Goal: Complete application form: Complete application form

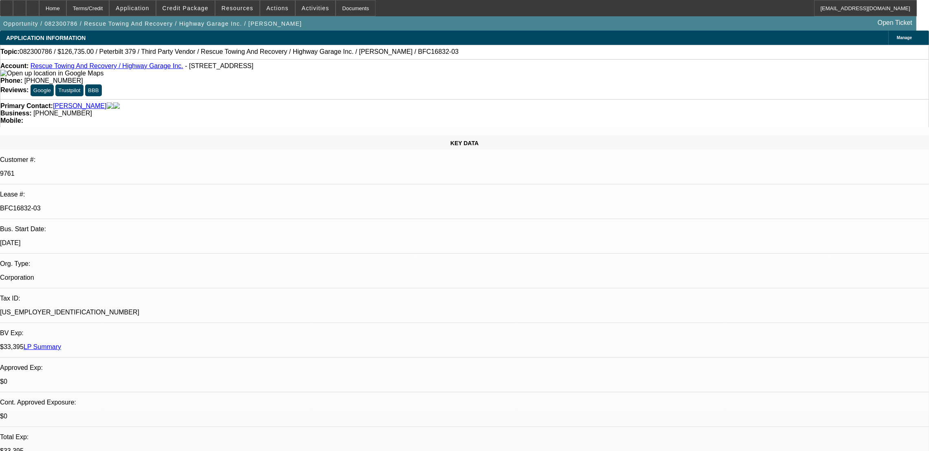
select select "0"
select select "0.1"
select select "4"
select select "0"
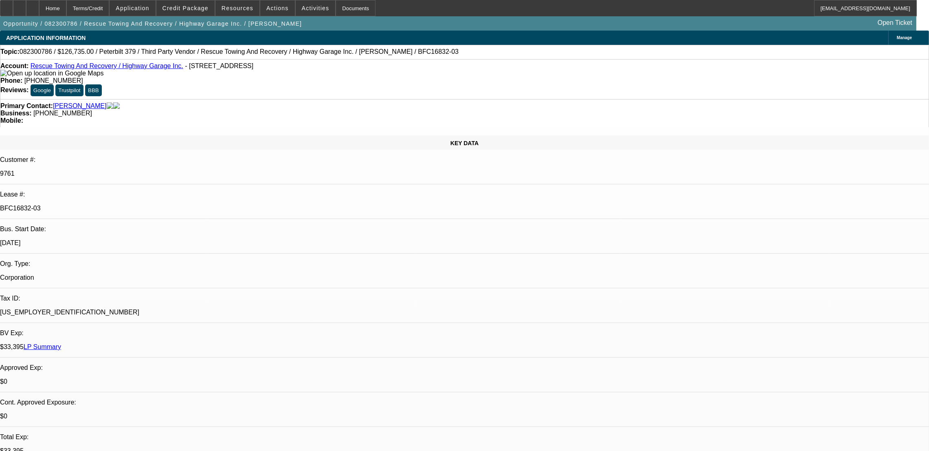
select select "0"
select select "0.1"
select select "4"
select select "0"
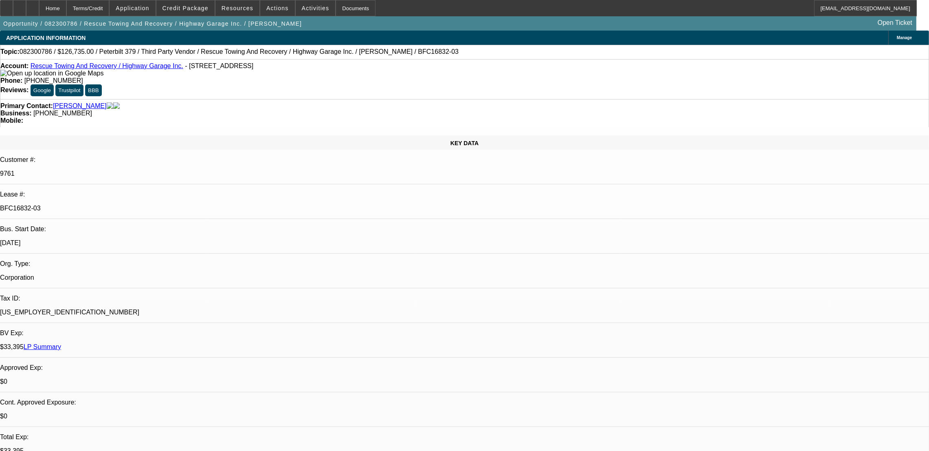
select select "0.1"
select select "4"
select select "0"
select select "2"
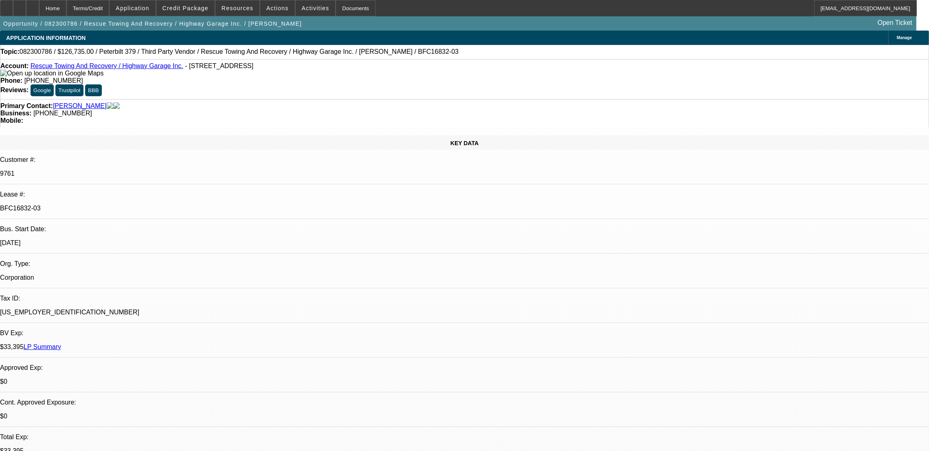
select select "0.1"
select select "4"
